Goal: Check status

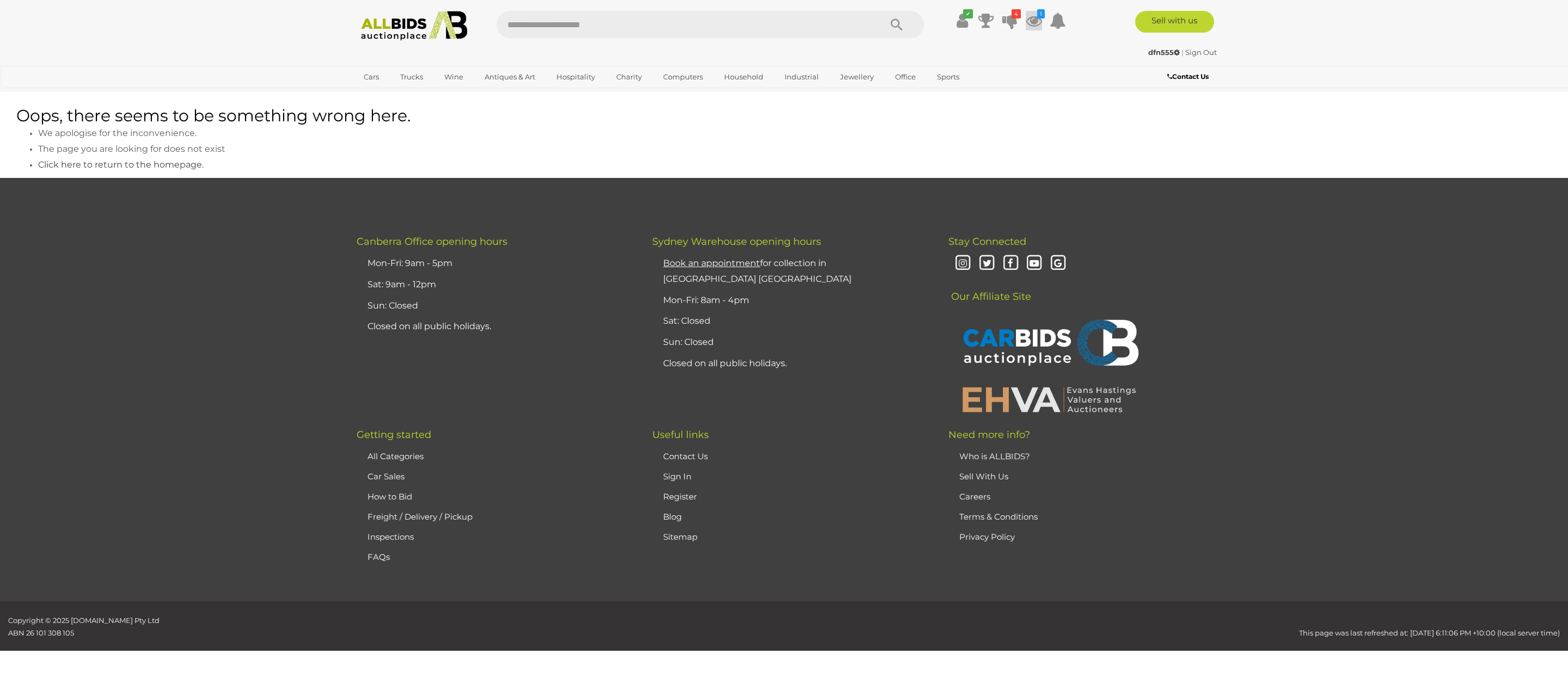
click at [1043, 9] on icon "1" at bounding box center [1041, 13] width 8 height 9
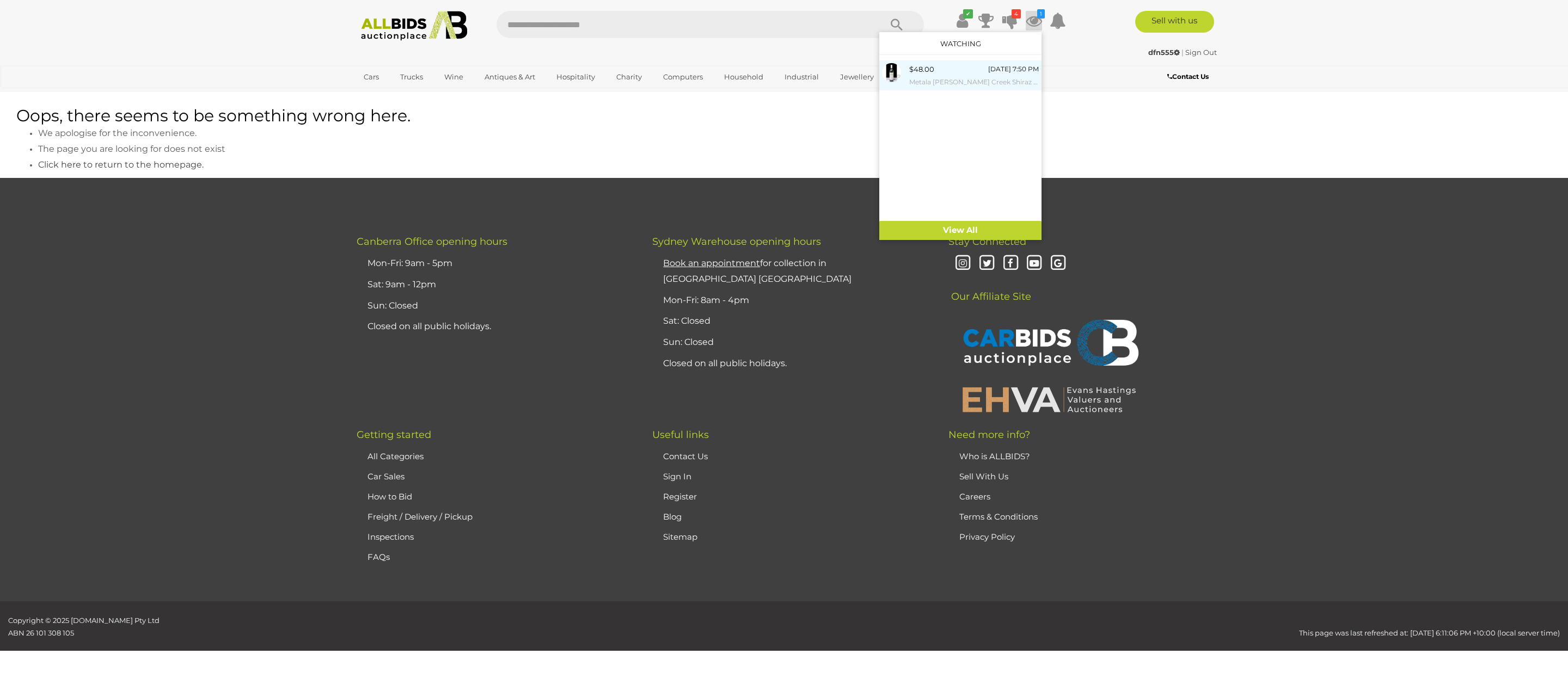
click at [985, 71] on div "$48.00 [DATE] 7:50 PM Metala [PERSON_NAME] Creek Shiraz Cabernet Vintage 2004" at bounding box center [974, 75] width 129 height 24
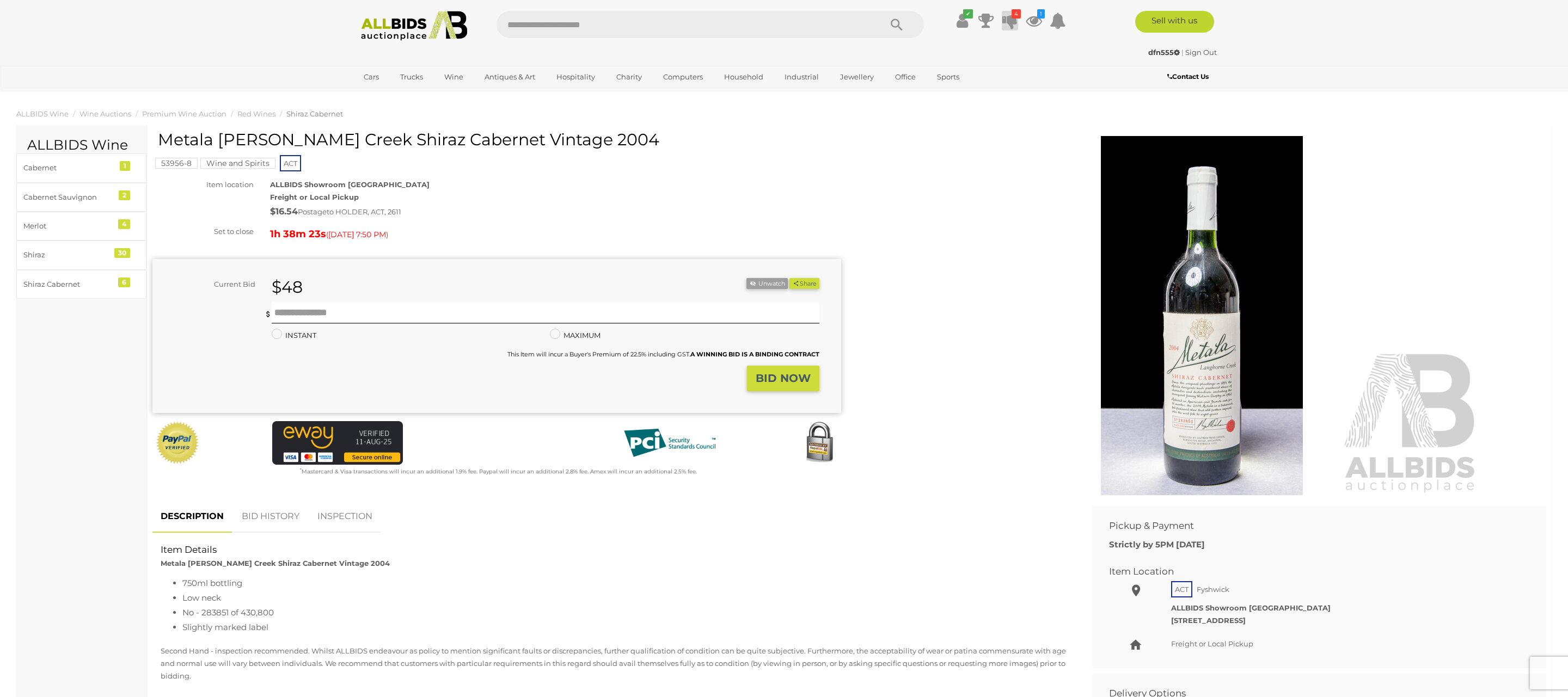
click at [1016, 12] on icon "4" at bounding box center [1016, 13] width 9 height 9
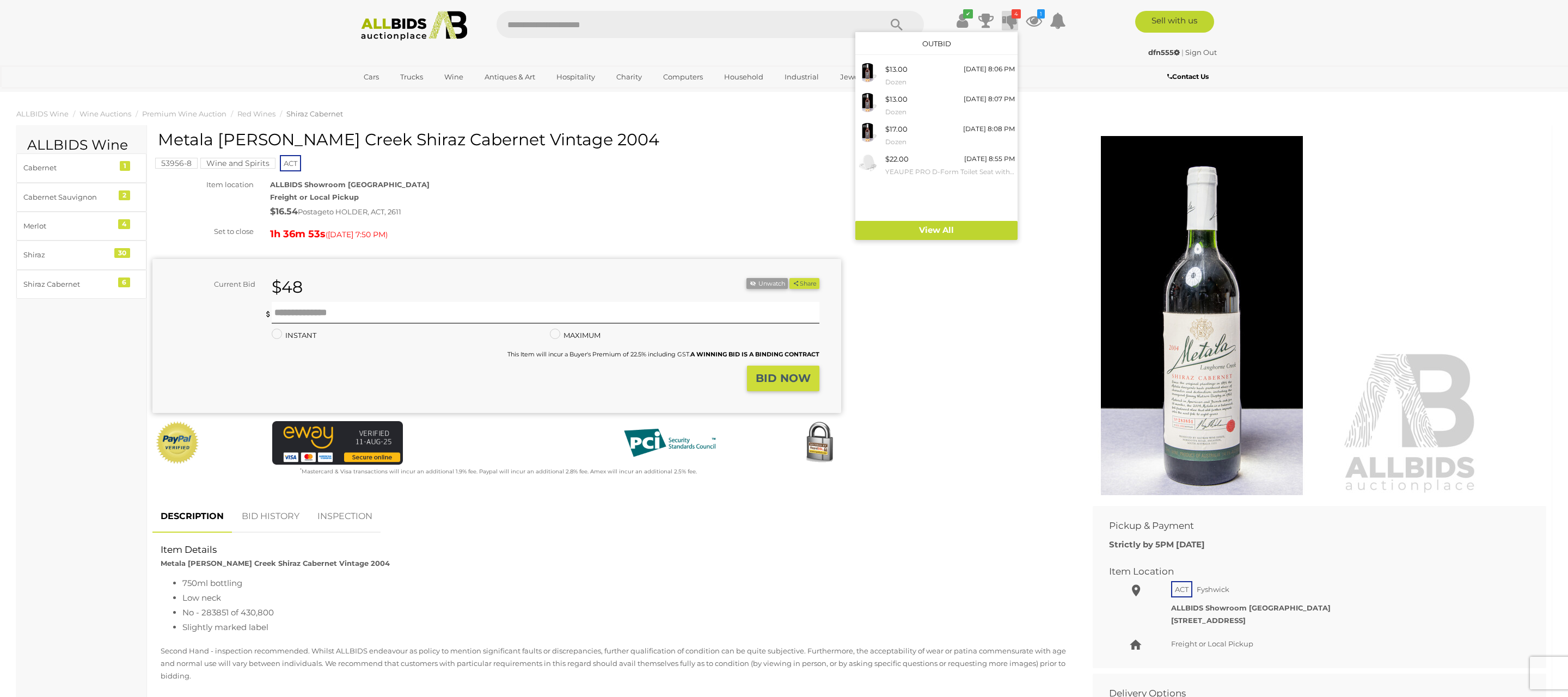
click at [1016, 13] on icon "4" at bounding box center [1016, 13] width 9 height 9
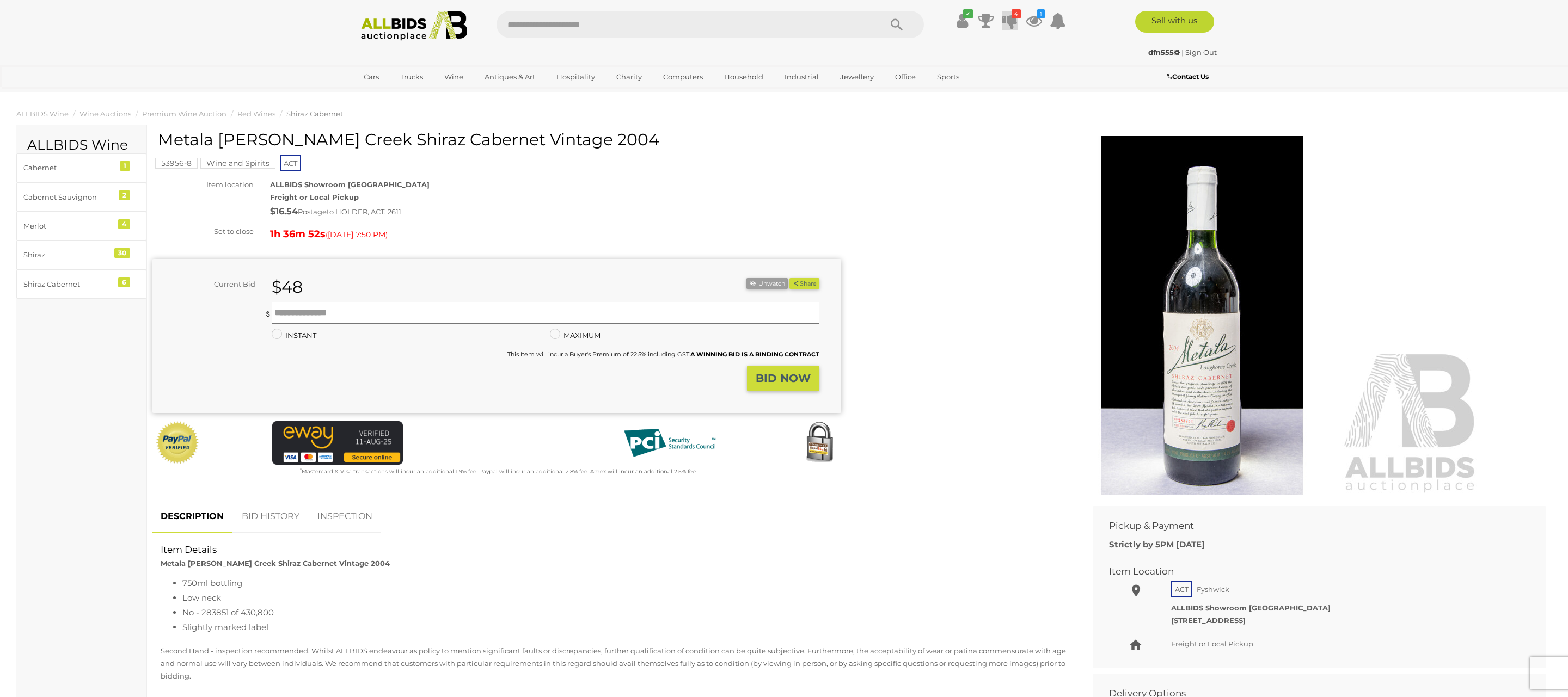
click at [1016, 13] on icon "4" at bounding box center [1016, 13] width 9 height 9
